Goal: Find specific page/section: Find specific page/section

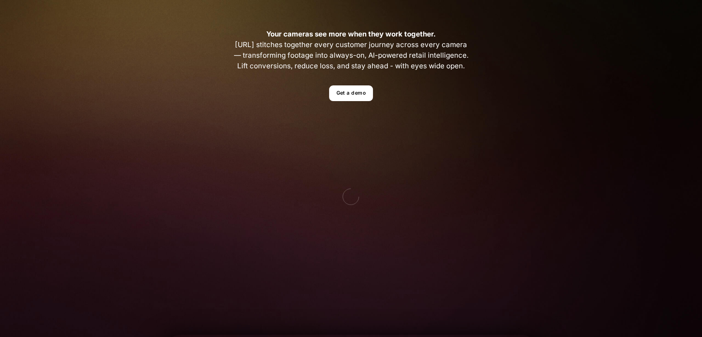
scroll to position [262, 0]
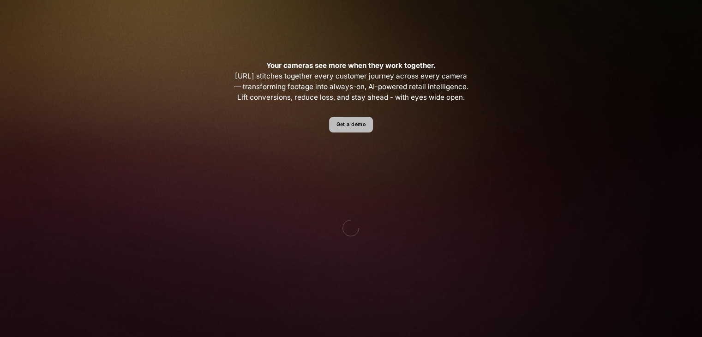
click at [356, 125] on link "Get a demo" at bounding box center [351, 125] width 44 height 16
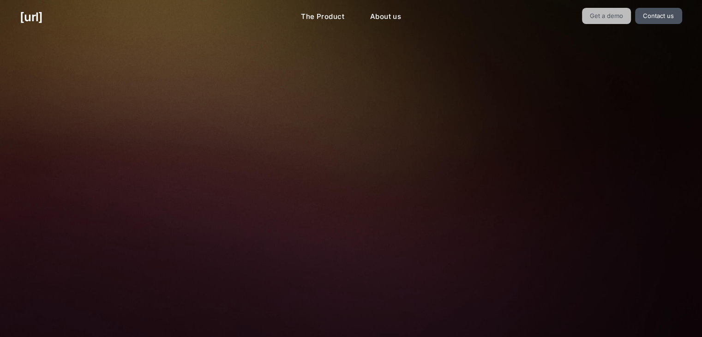
click at [600, 13] on link "Get a demo" at bounding box center [606, 16] width 49 height 16
click at [611, 11] on link "Get a demo" at bounding box center [606, 16] width 49 height 16
